Goal: Find specific page/section: Find specific page/section

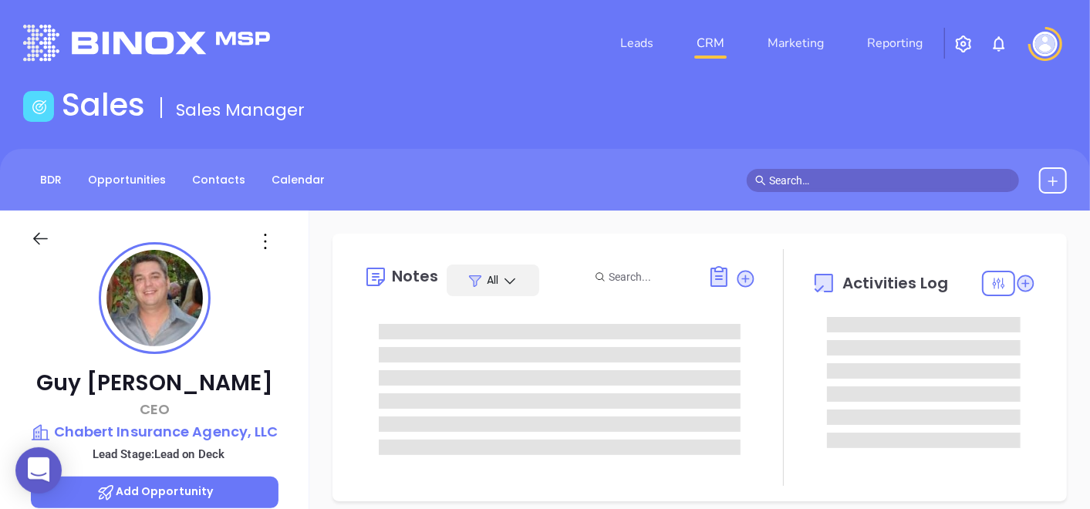
type input "[DATE]"
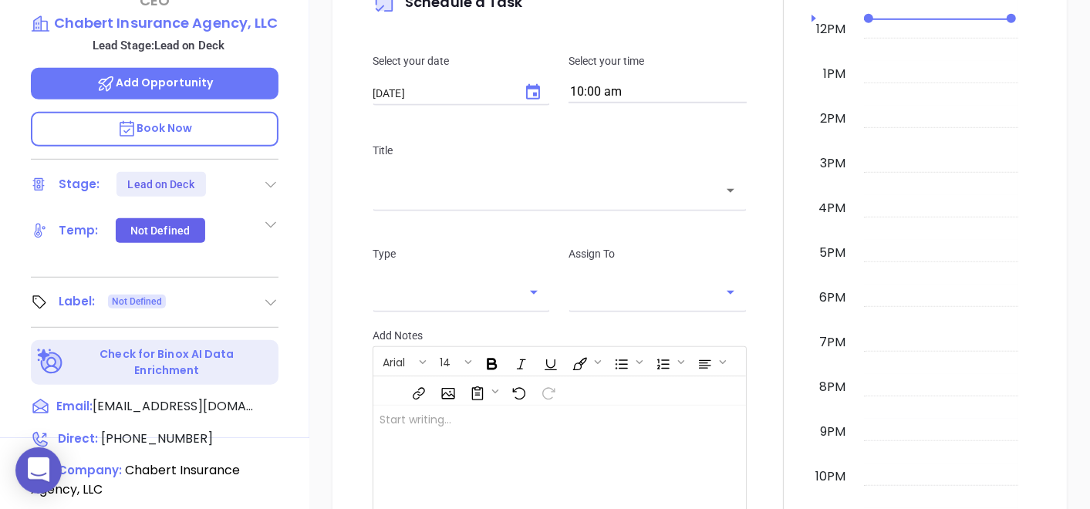
type input "[PERSON_NAME]"
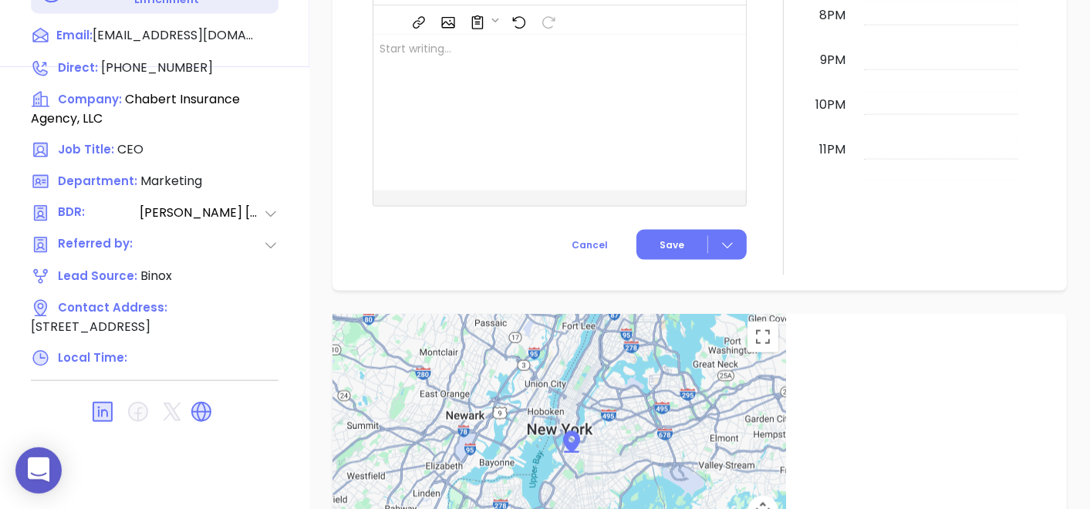
scroll to position [780, 0]
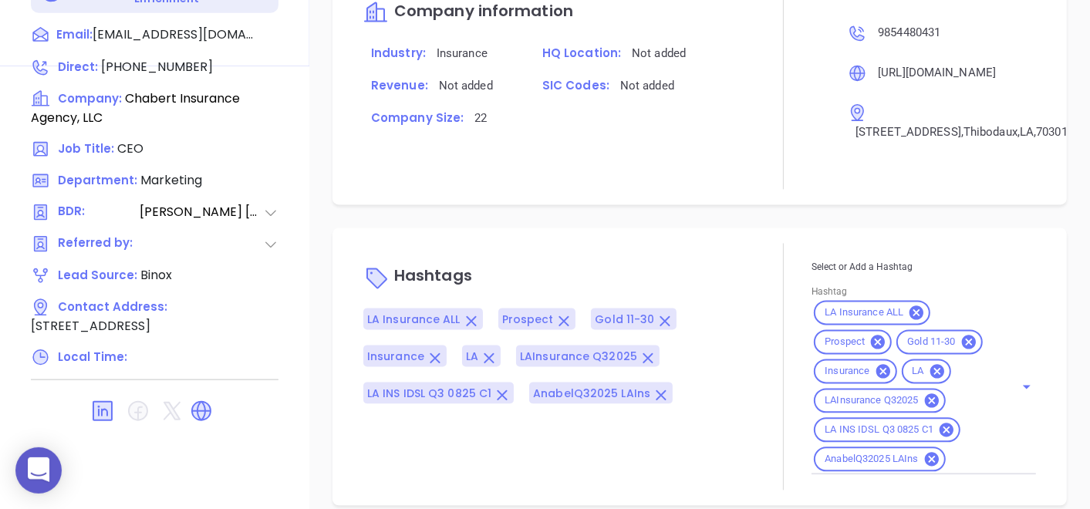
scroll to position [1113, 0]
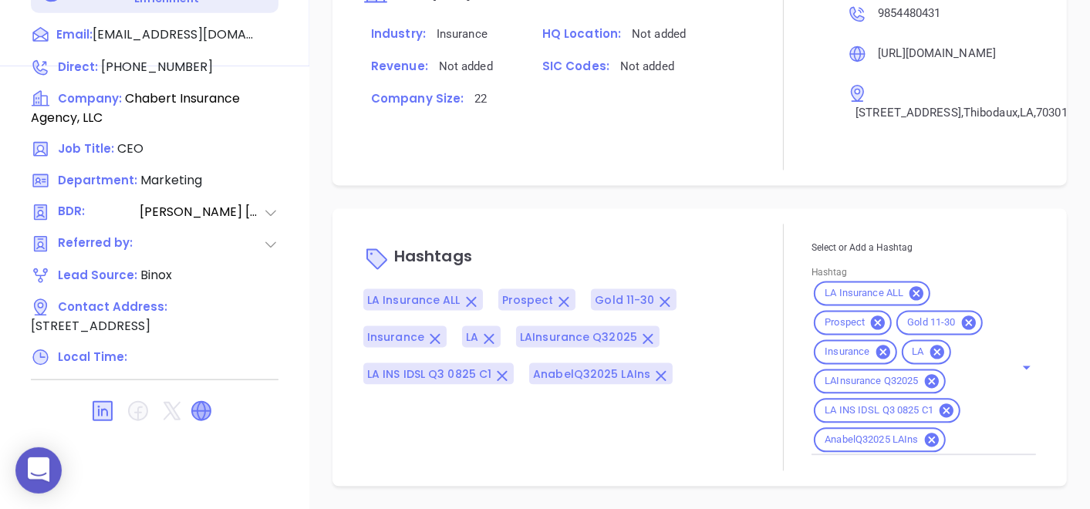
click at [194, 407] on icon at bounding box center [201, 411] width 19 height 19
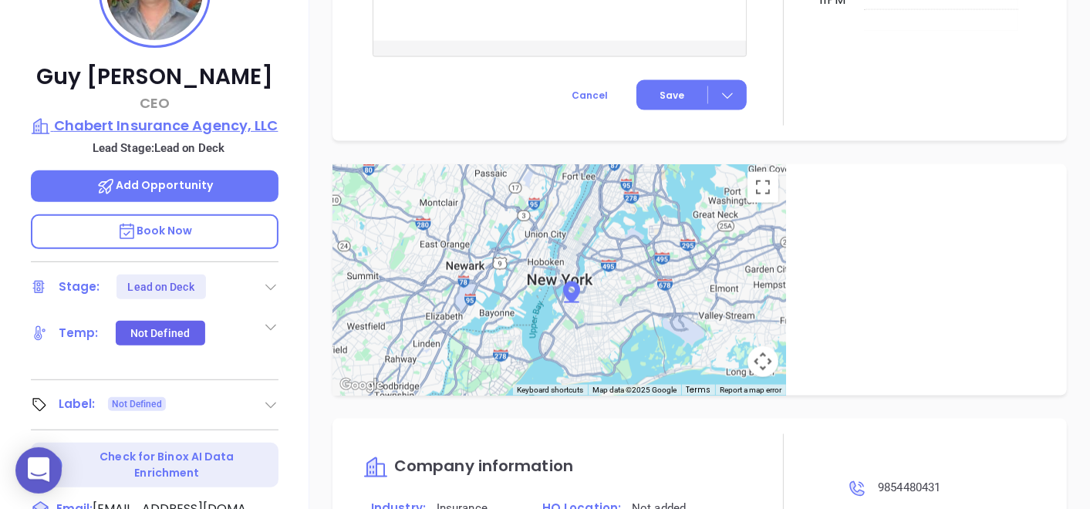
scroll to position [180, 0]
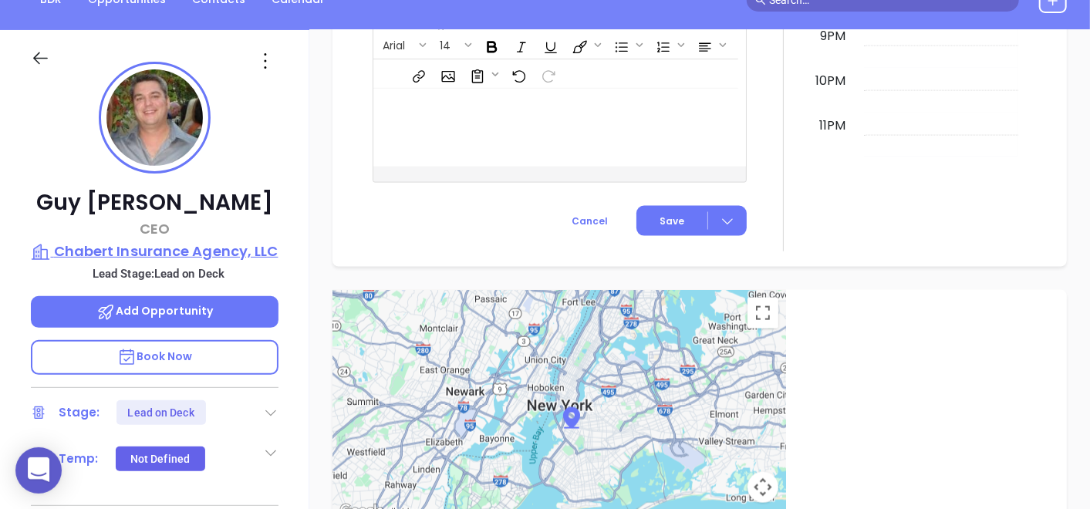
click at [137, 242] on p "Chabert Insurance Agency, LLC" at bounding box center [155, 252] width 248 height 22
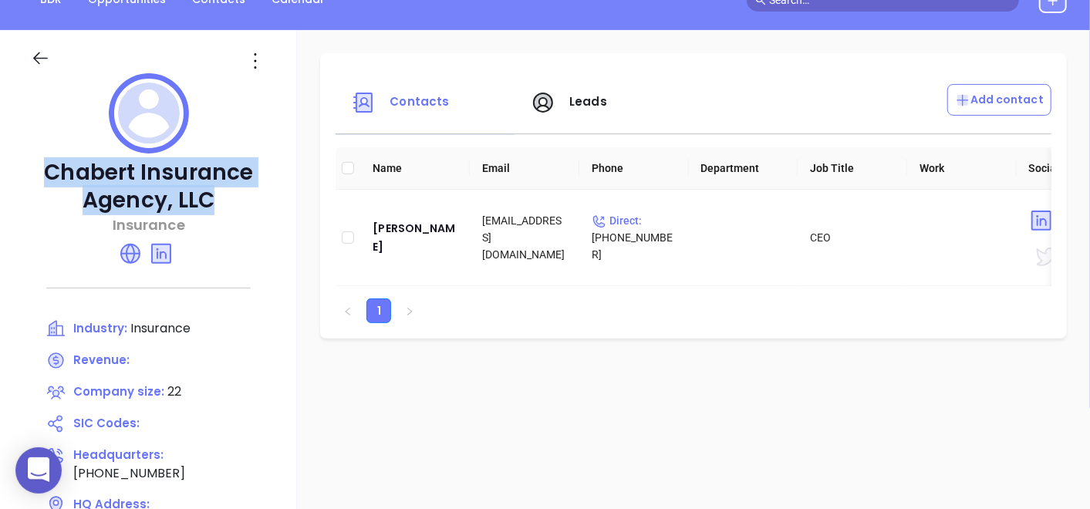
drag, startPoint x: 50, startPoint y: 167, endPoint x: 220, endPoint y: 205, distance: 173.8
click at [220, 205] on p "Chabert Insurance Agency, LLC" at bounding box center [148, 187] width 235 height 56
copy p "Chabert Insurance Agency, LLC"
